Goal: Find specific page/section

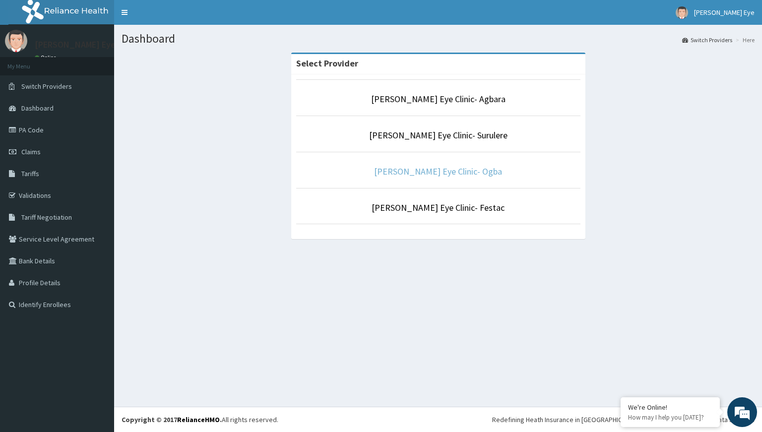
click at [428, 172] on link "[PERSON_NAME] Eye Clinic- Ogba" at bounding box center [438, 171] width 128 height 11
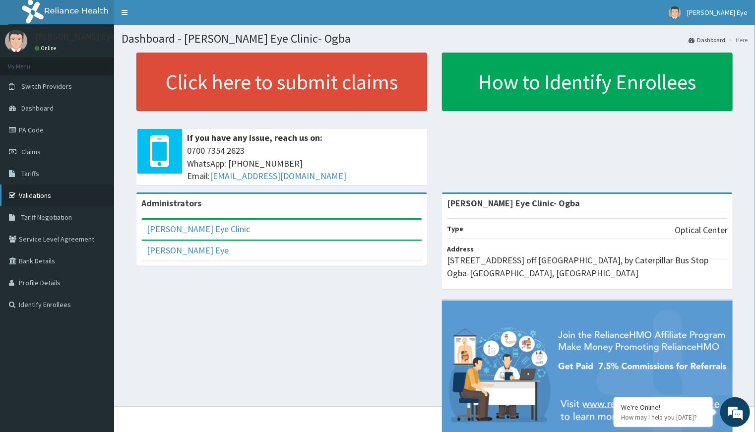
click at [54, 195] on link "Validations" at bounding box center [57, 195] width 114 height 22
